Goal: Task Accomplishment & Management: Complete application form

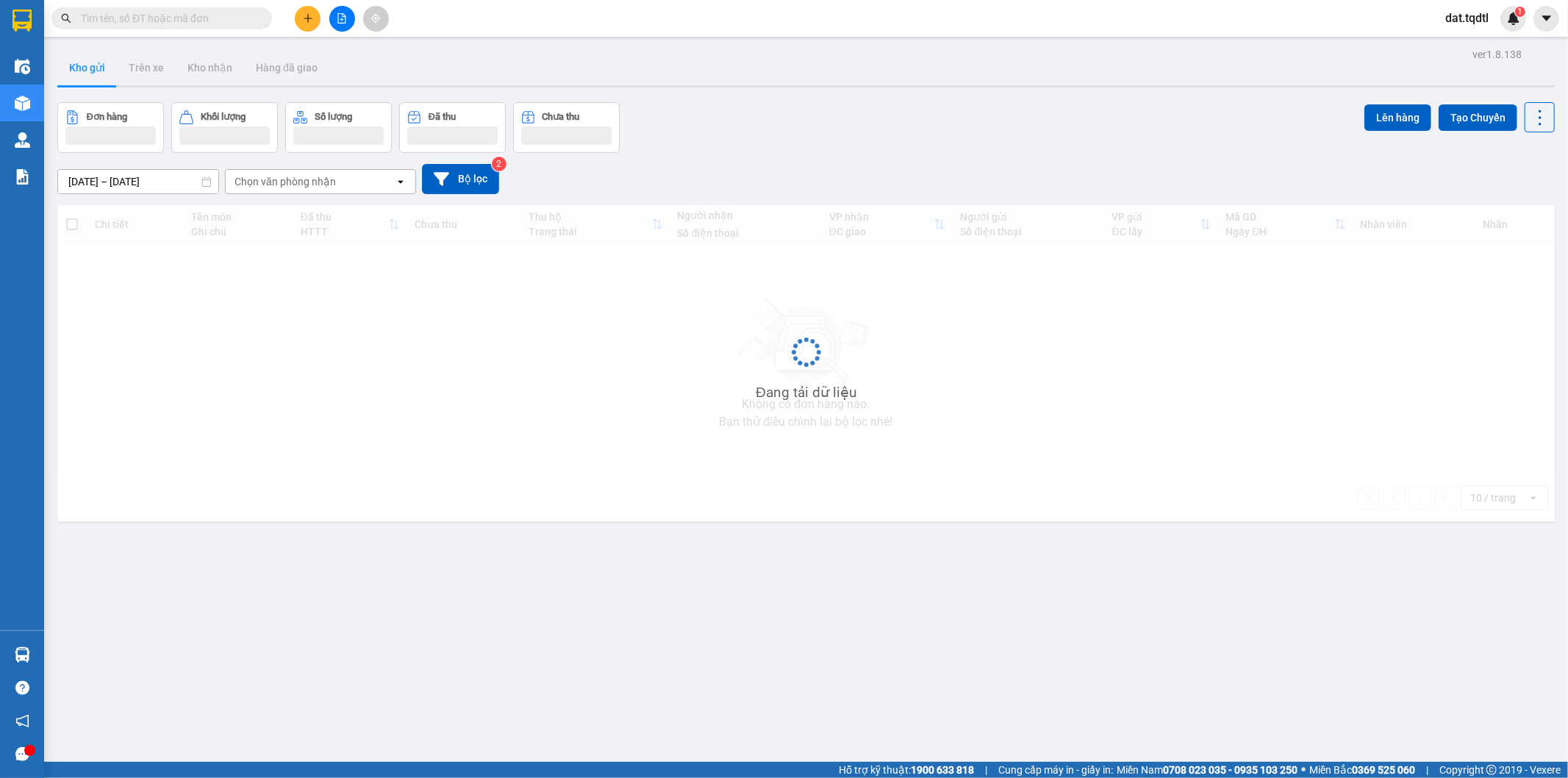
click at [202, 13] on input "text" at bounding box center [168, 18] width 174 height 16
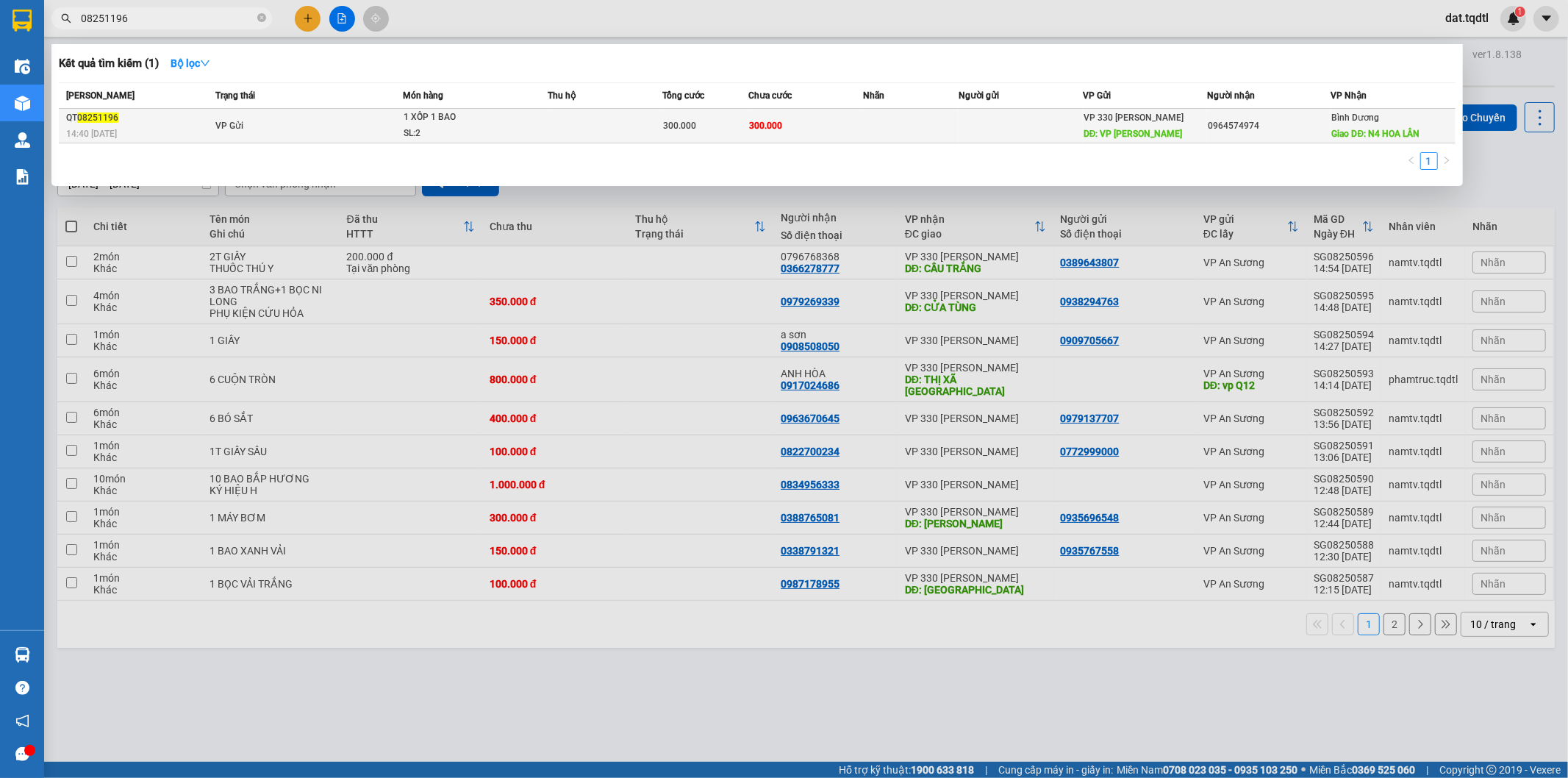
type input "08251196"
click at [371, 132] on td "VP Gửi" at bounding box center [307, 125] width 191 height 34
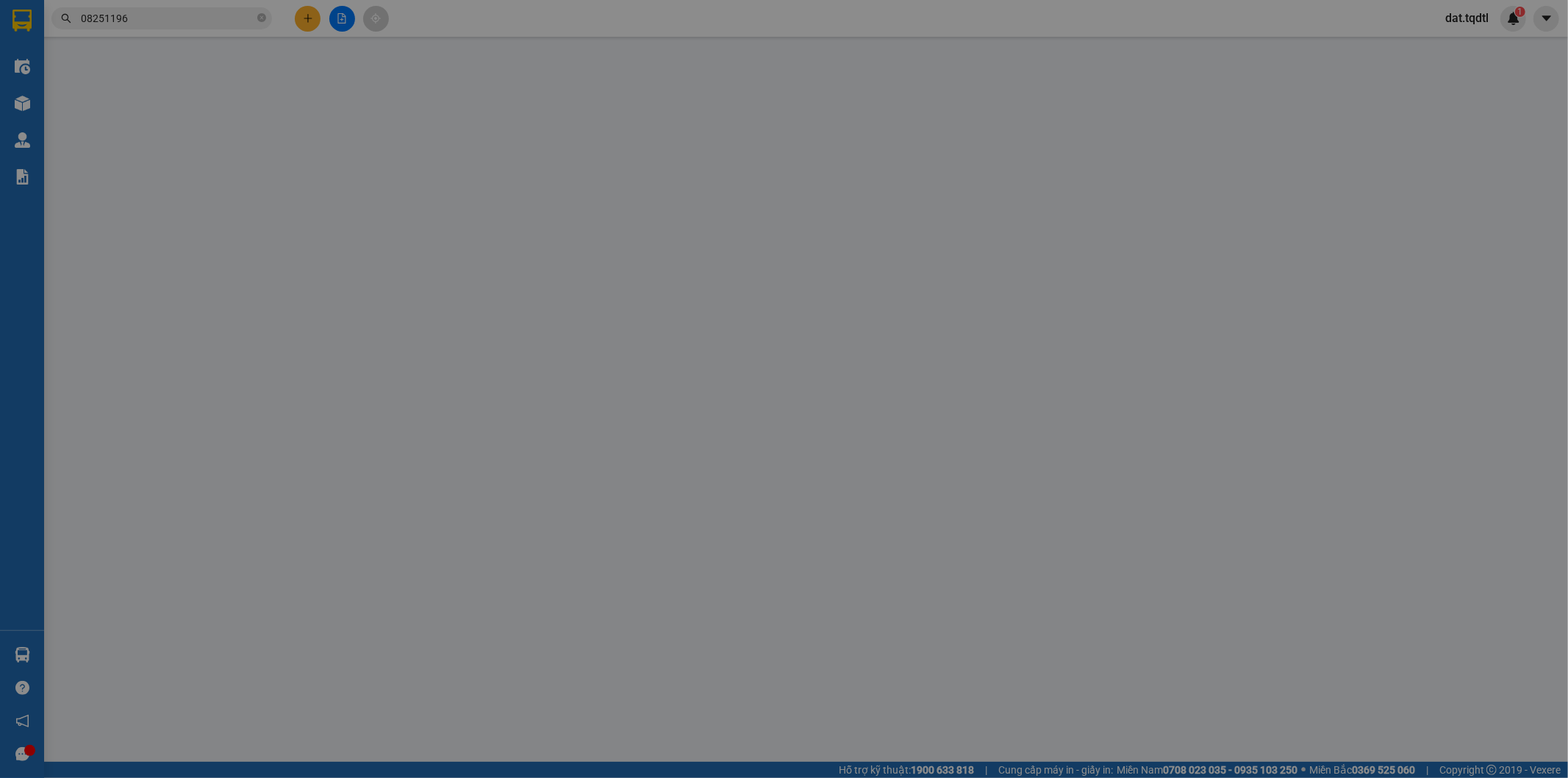
type input "VP [PERSON_NAME]"
type input "0964574974"
type input "N4 HOA LÂN"
type input "300.000"
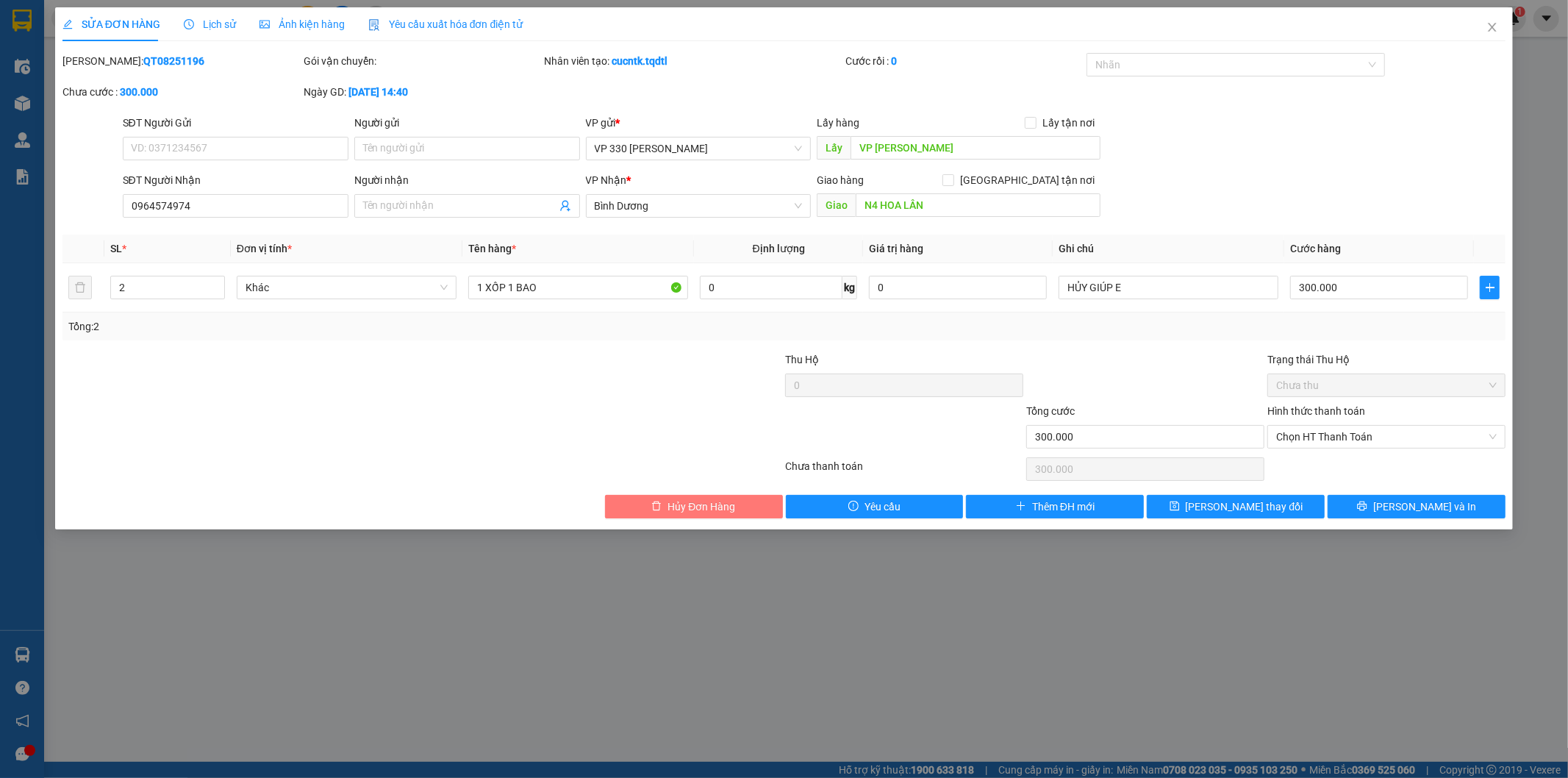
click at [707, 507] on span "Hủy Đơn Hàng" at bounding box center [701, 506] width 68 height 16
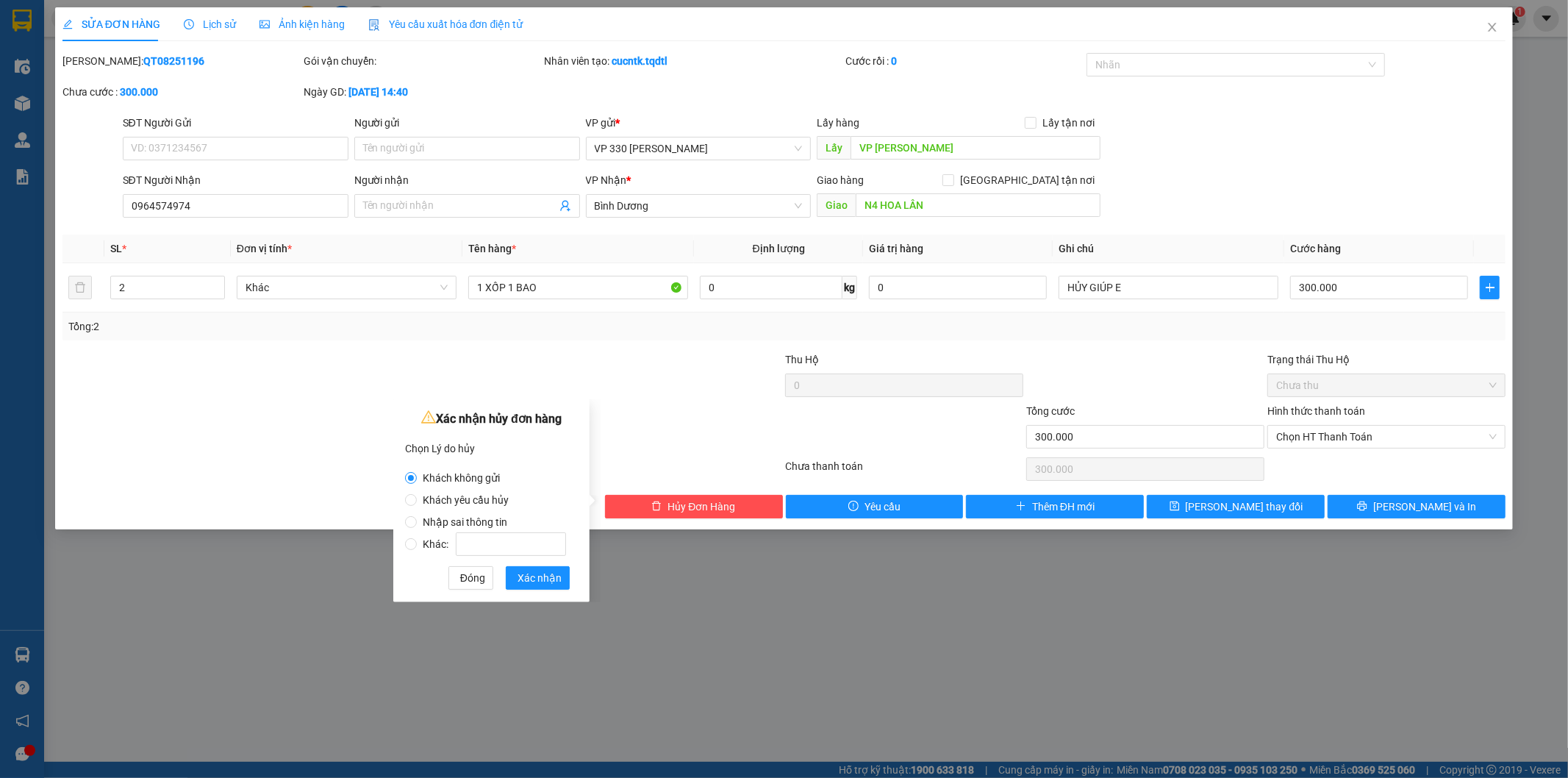
click at [485, 517] on span "Nhập sai thông tin" at bounding box center [464, 522] width 96 height 12
click at [417, 517] on input "Nhập sai thông tin" at bounding box center [411, 522] width 12 height 12
radio input "true"
radio input "false"
click at [533, 592] on div "Xác nhận hủy đơn hàng Chọn Lý do hủy Khách không gửi Khách yêu cầu hủy Nhập sai…" at bounding box center [491, 501] width 196 height 203
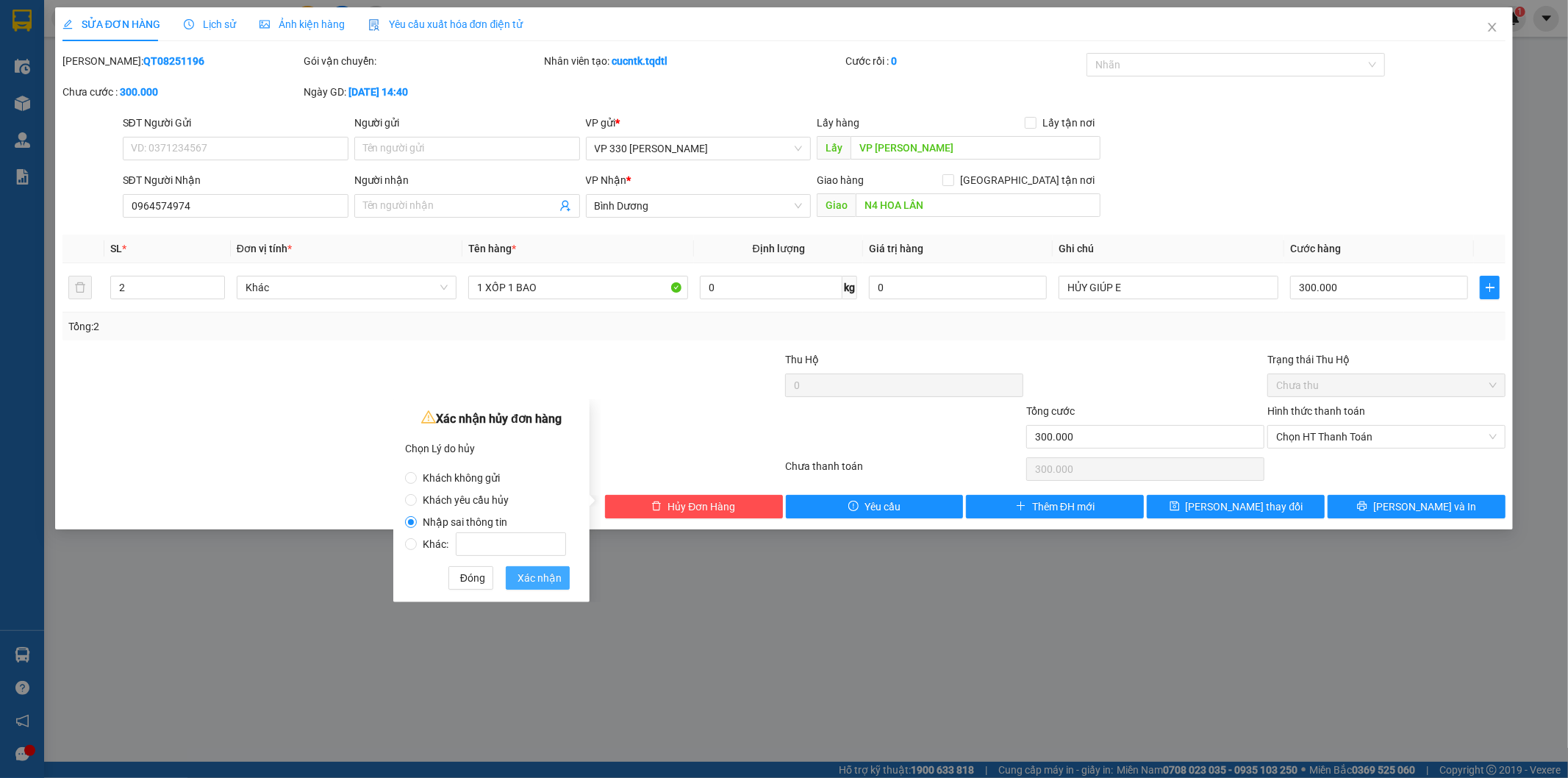
click at [531, 582] on span "Xác nhận" at bounding box center [540, 577] width 44 height 16
